Goal: Check status: Check status

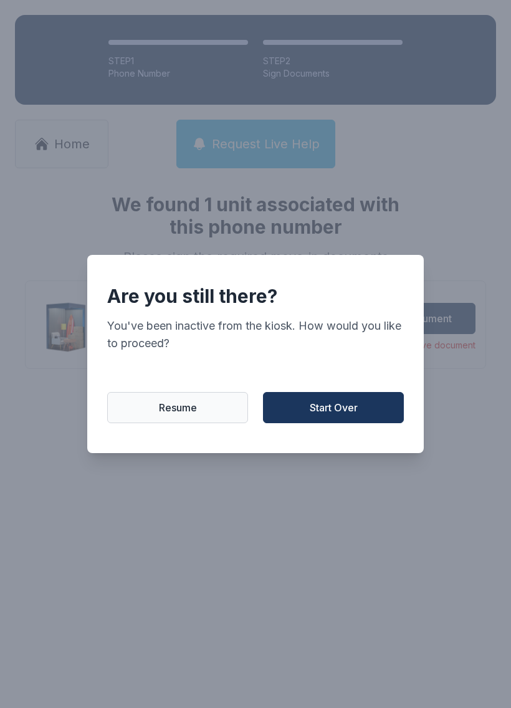
click at [340, 404] on button "Start Over" at bounding box center [333, 407] width 141 height 31
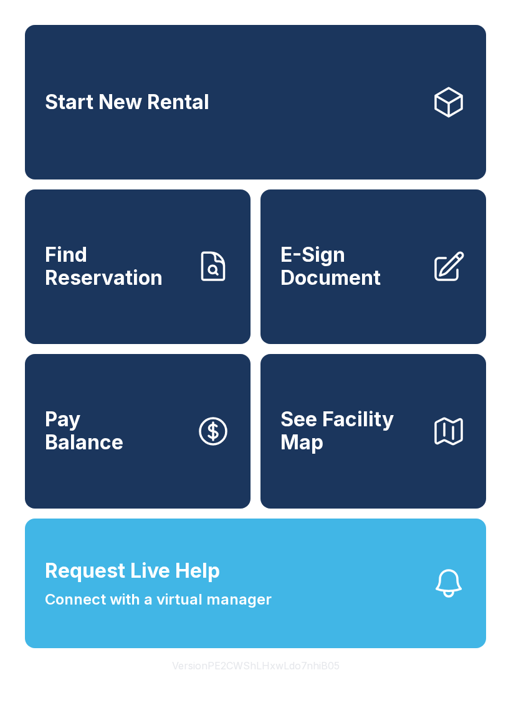
click at [113, 289] on span "Find Reservation" at bounding box center [115, 266] width 141 height 45
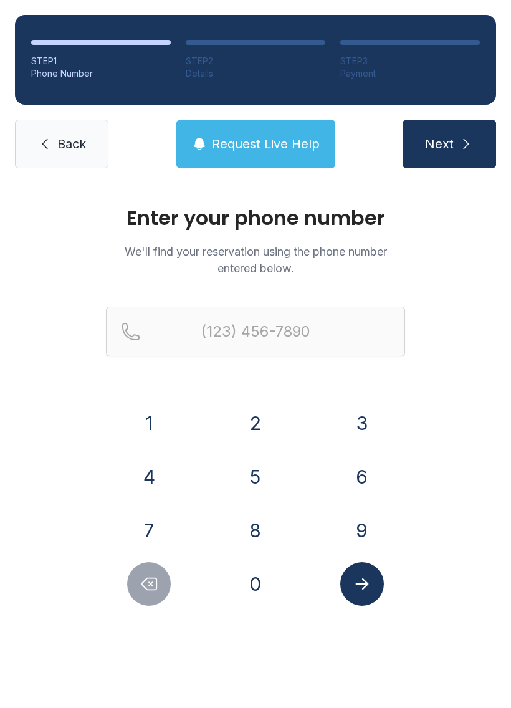
click at [363, 484] on button "6" at bounding box center [362, 477] width 44 height 44
click at [158, 525] on button "7" at bounding box center [149, 530] width 44 height 44
click at [259, 523] on button "8" at bounding box center [256, 530] width 44 height 44
click at [269, 478] on button "5" at bounding box center [256, 477] width 44 height 44
click at [146, 475] on button "4" at bounding box center [149, 477] width 44 height 44
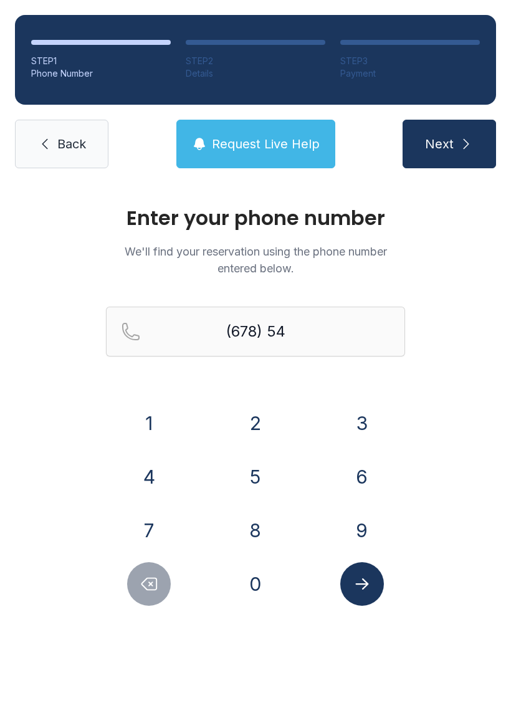
click at [152, 420] on button "1" at bounding box center [149, 423] width 44 height 44
click at [364, 425] on button "3" at bounding box center [362, 423] width 44 height 44
click at [249, 424] on button "2" at bounding box center [256, 423] width 44 height 44
click at [355, 530] on button "9" at bounding box center [362, 530] width 44 height 44
click at [151, 422] on button "1" at bounding box center [149, 423] width 44 height 44
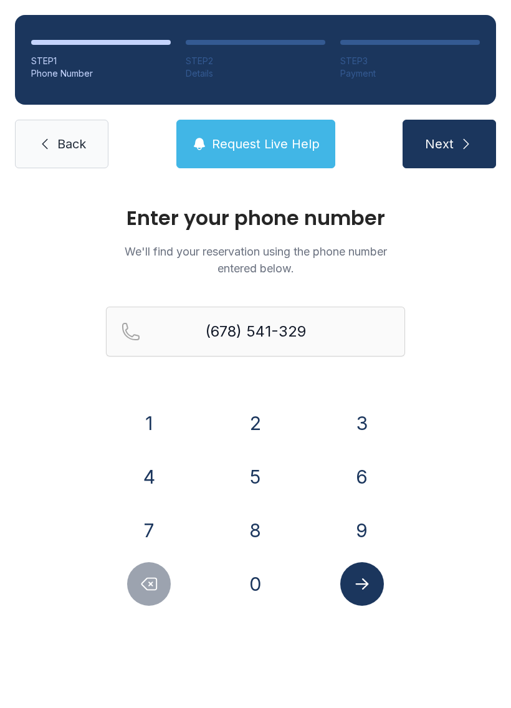
type input "[PHONE_NUMBER]"
click at [364, 583] on icon "Submit lookup form" at bounding box center [361, 583] width 13 height 11
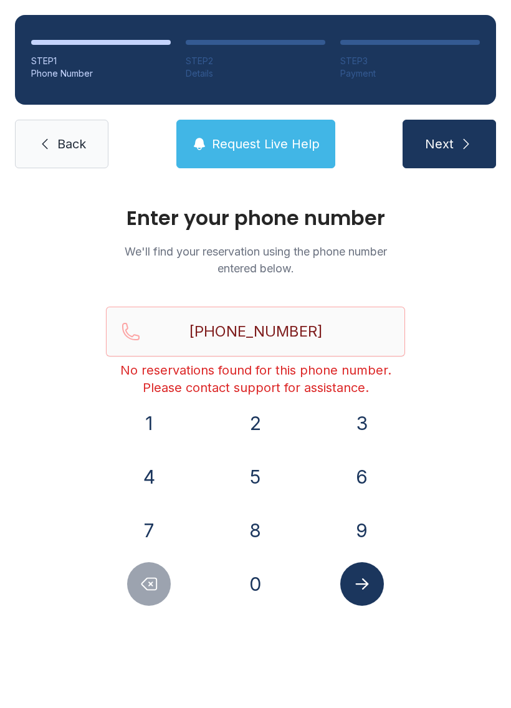
click at [39, 121] on link "Back" at bounding box center [61, 144] width 93 height 49
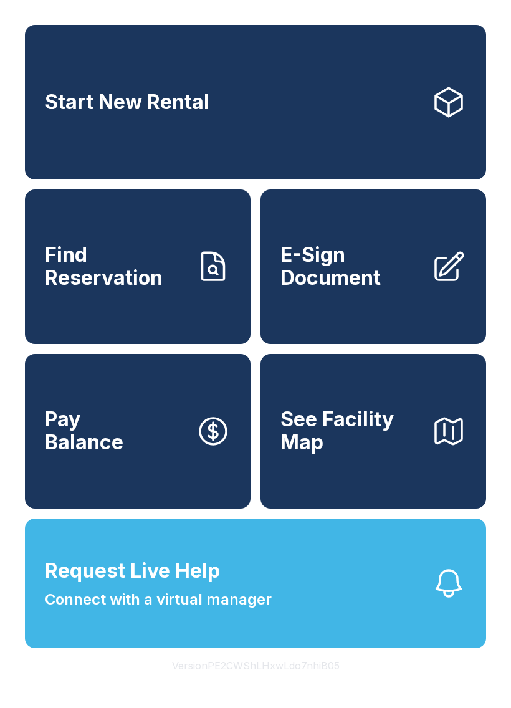
click at [321, 449] on span "See Facility Map" at bounding box center [350, 430] width 141 height 45
